Goal: Task Accomplishment & Management: Complete application form

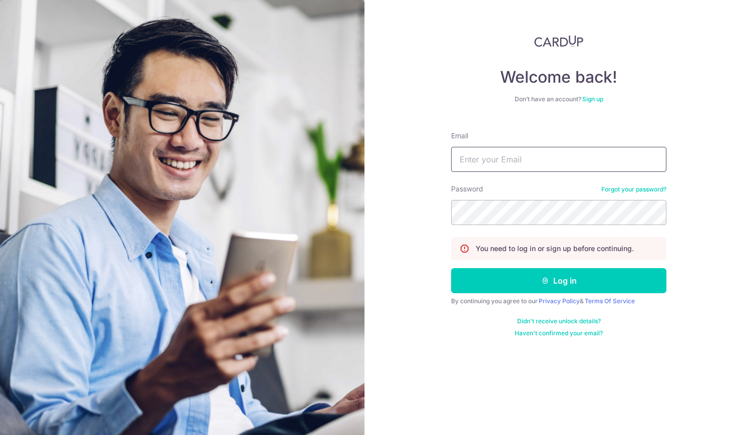
click at [475, 158] on input "Email" at bounding box center [558, 159] width 215 height 25
type input "PCLIM289@GMAIL.COM"
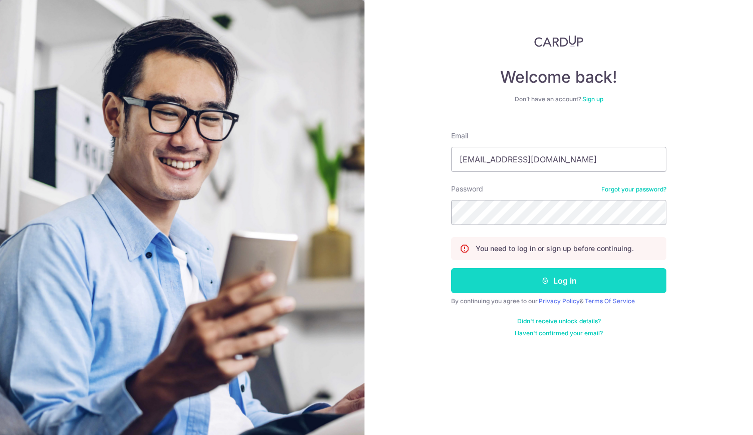
click at [556, 281] on button "Log in" at bounding box center [558, 280] width 215 height 25
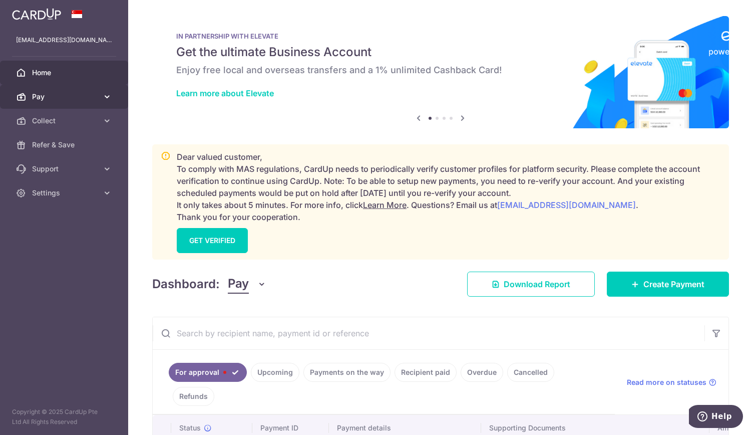
click at [73, 97] on span "Pay" at bounding box center [65, 97] width 66 height 10
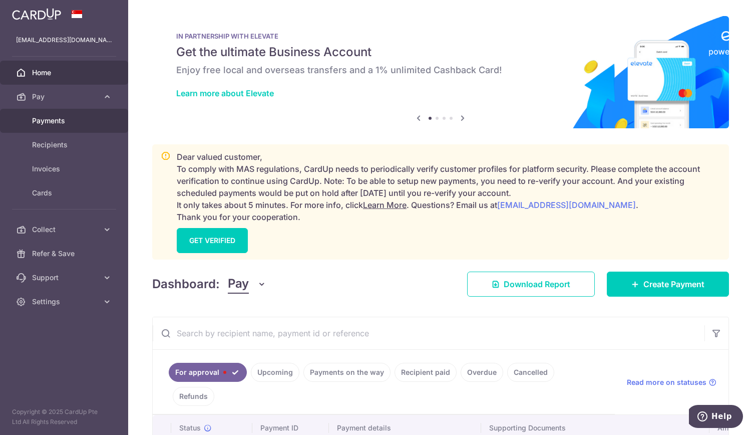
click at [72, 123] on span "Payments" at bounding box center [65, 121] width 66 height 10
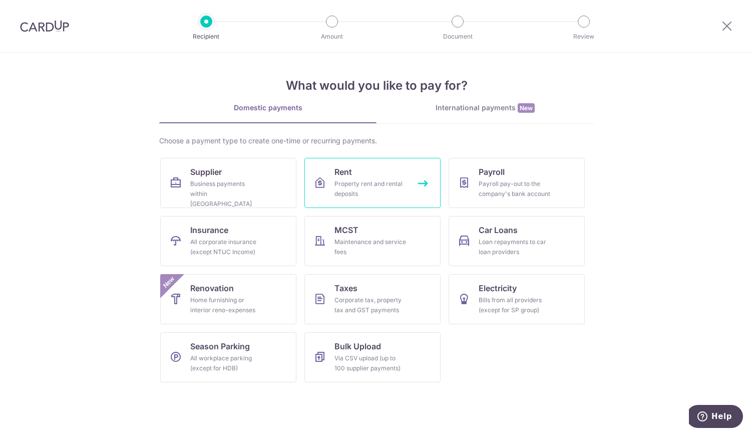
click at [377, 182] on div "Property rent and rental deposits" at bounding box center [371, 189] width 72 height 20
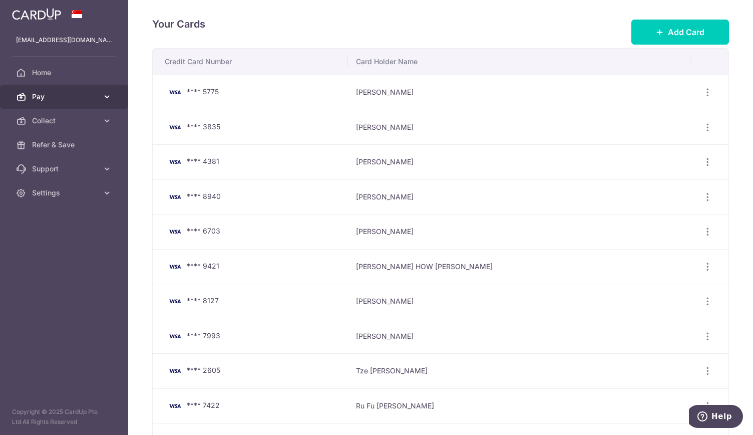
click at [88, 101] on link "Pay" at bounding box center [64, 97] width 128 height 24
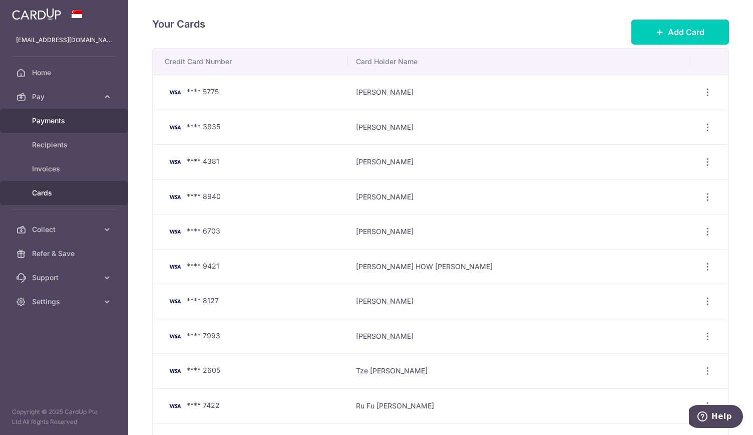
click at [73, 121] on span "Payments" at bounding box center [65, 121] width 66 height 10
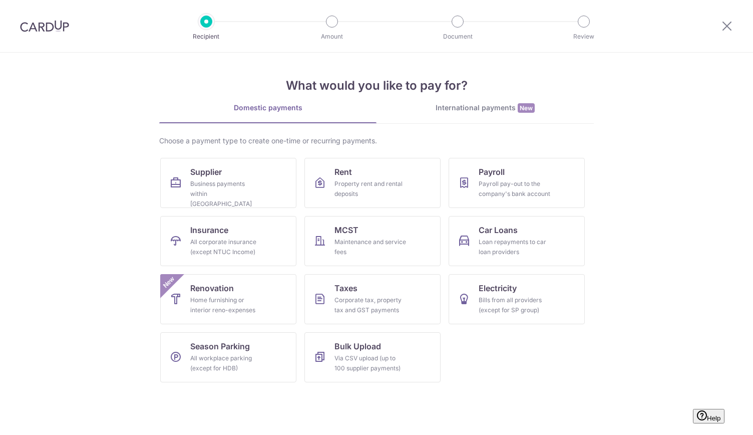
click at [361, 168] on link "Rent Property rent and rental deposits" at bounding box center [372, 183] width 136 height 50
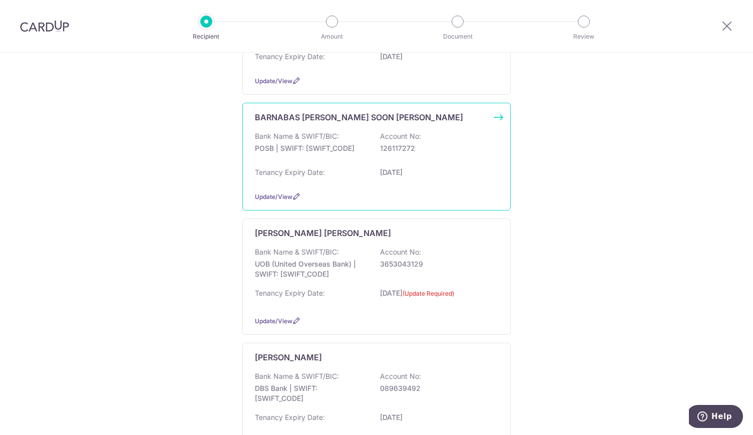
scroll to position [501, 0]
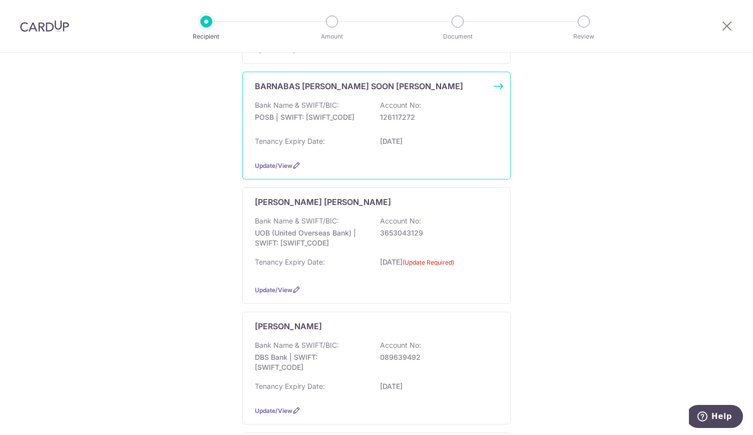
click at [345, 107] on div "Bank Name & SWIFT/BIC: POSB | SWIFT: [SWIFT_CODE] Account No: 126117272" at bounding box center [376, 116] width 243 height 32
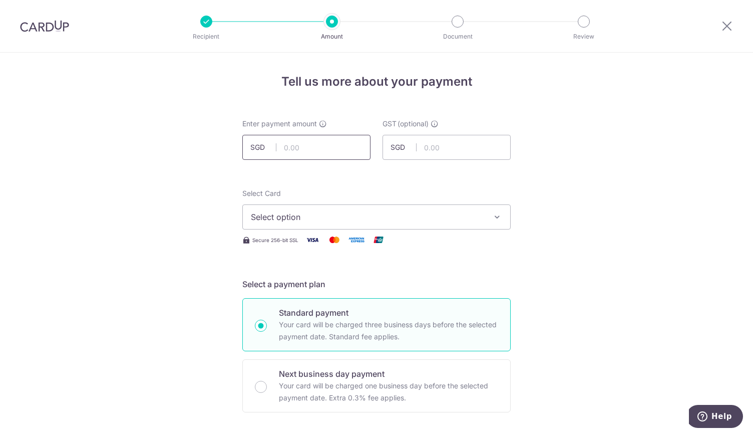
click at [340, 147] on input "text" at bounding box center [306, 147] width 128 height 25
type input "30,000.00"
click at [283, 221] on span "Select option" at bounding box center [367, 217] width 233 height 12
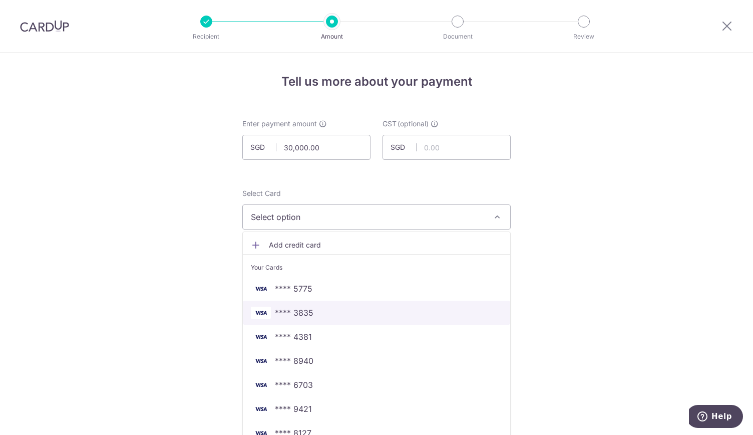
scroll to position [50, 0]
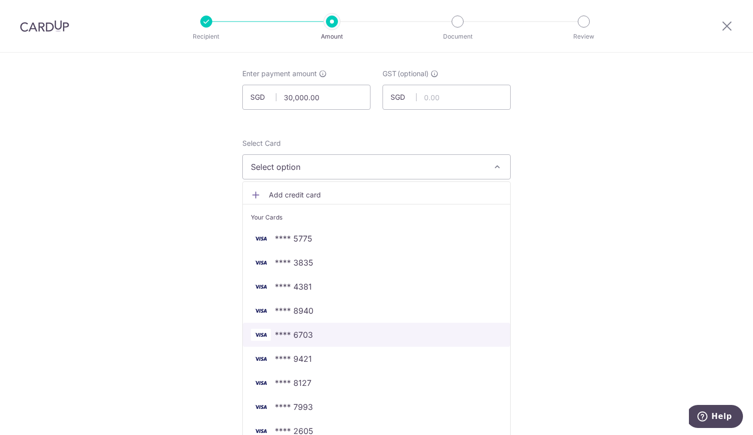
click at [315, 335] on span "**** 6703" at bounding box center [376, 335] width 251 height 12
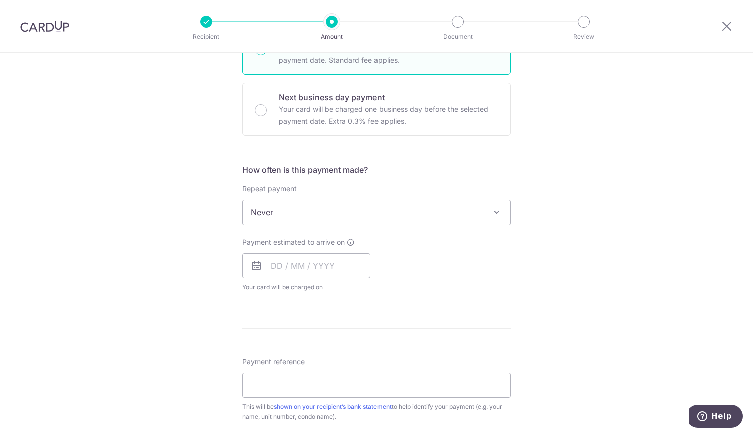
scroll to position [300, 0]
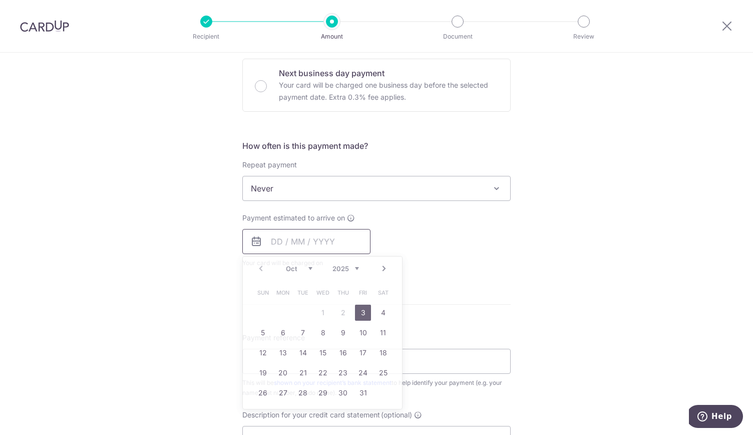
click at [301, 242] on input "text" at bounding box center [306, 241] width 128 height 25
click at [359, 311] on link "3" at bounding box center [363, 312] width 16 height 16
type input "03/10/2025"
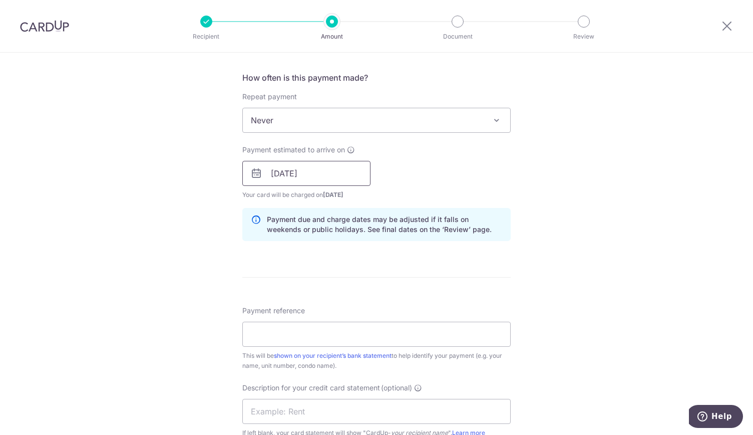
scroll to position [451, 0]
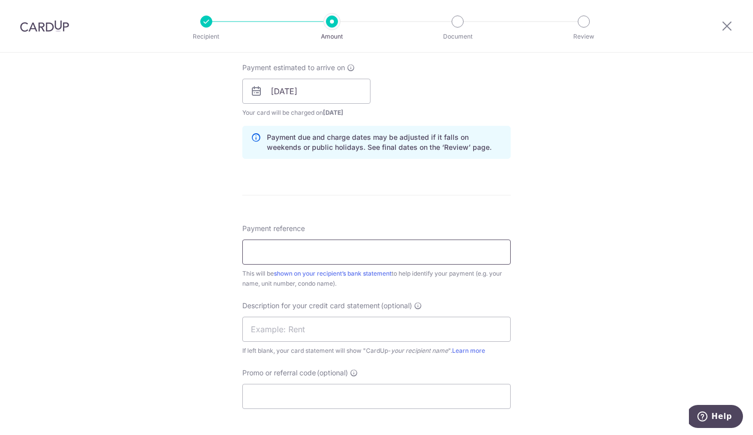
click at [269, 253] on input "Payment reference" at bounding box center [376, 251] width 268 height 25
type input "RENT - MAY - JUL 25"
click at [255, 329] on input "text" at bounding box center [376, 329] width 268 height 25
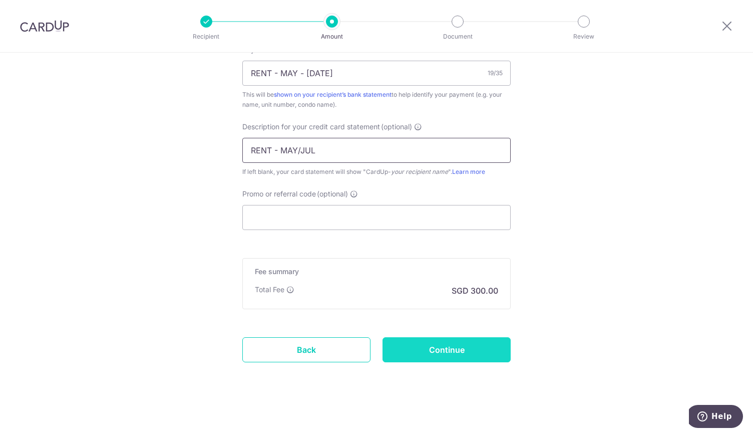
type input "RENT - MAY/JUL"
click at [472, 347] on input "Continue" at bounding box center [447, 349] width 128 height 25
type input "Create Schedule"
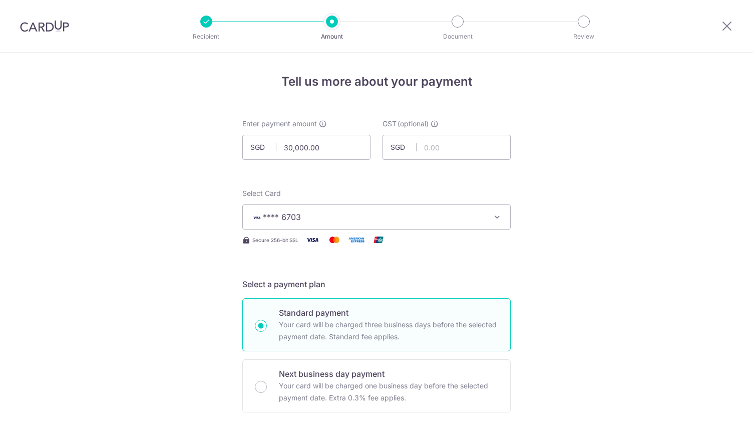
scroll to position [644, 0]
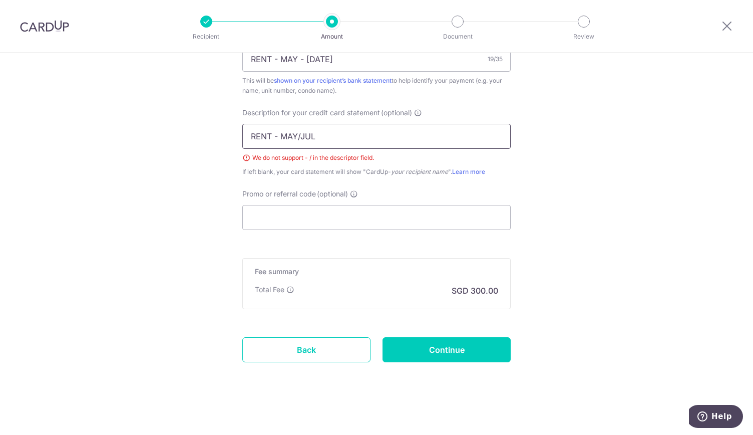
click at [296, 136] on input "RENT - MAY/JUL" at bounding box center [376, 136] width 268 height 25
type input "RENT"
click at [434, 344] on input "Continue" at bounding box center [447, 349] width 128 height 25
type input "Create Schedule"
